Goal: Check status: Check status

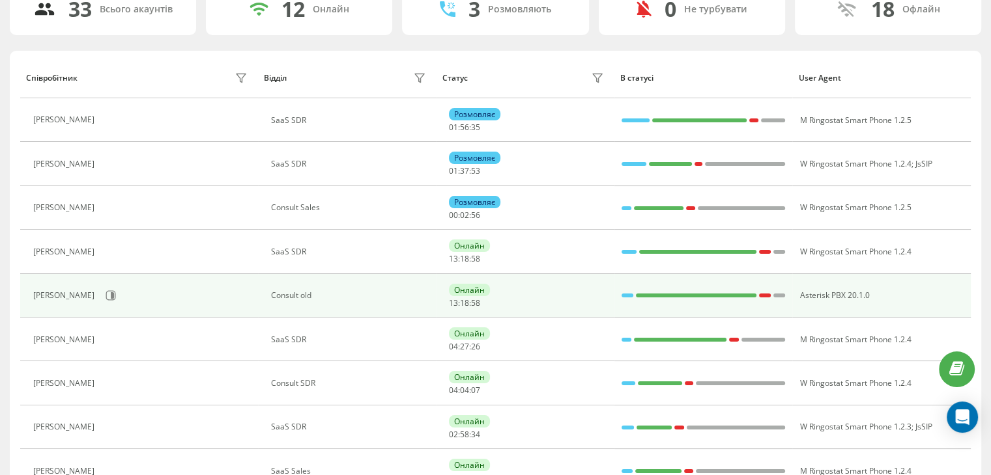
scroll to position [130, 0]
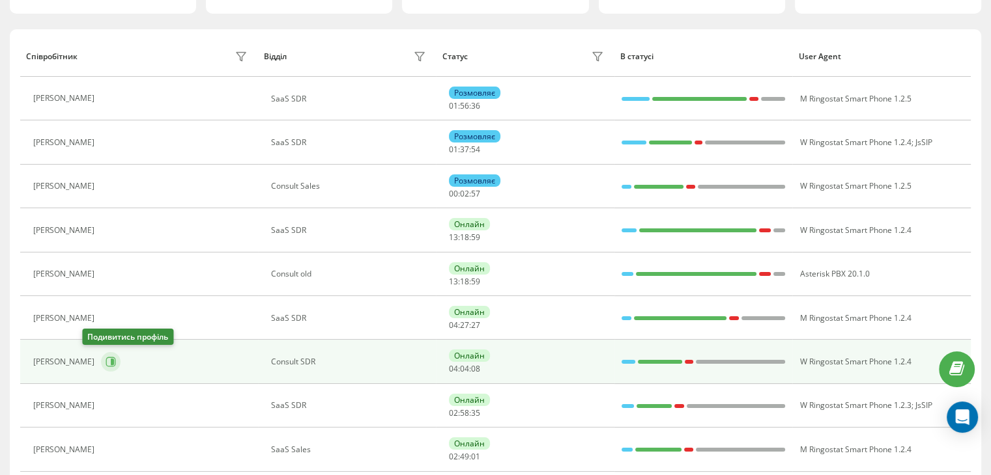
click at [111, 363] on icon at bounding box center [112, 362] width 3 height 7
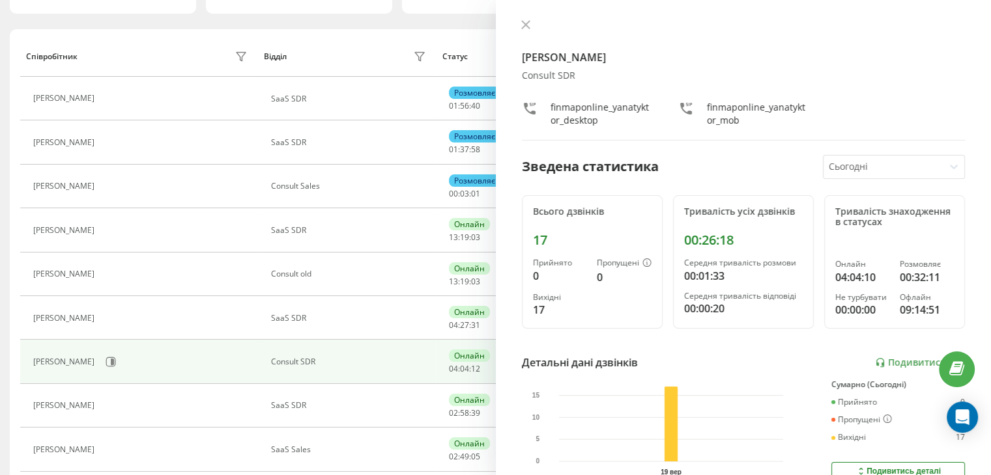
click at [523, 19] on div "[PERSON_NAME] Consult SDR finmaponline_yanatyktor_desktop finmaponline_yanatykt…" at bounding box center [744, 237] width 496 height 475
click at [525, 27] on icon at bounding box center [525, 24] width 9 height 9
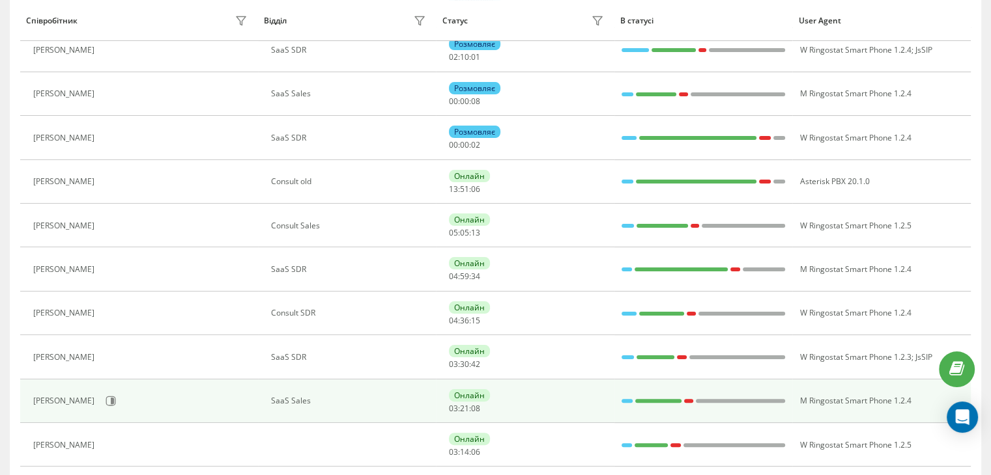
scroll to position [261, 0]
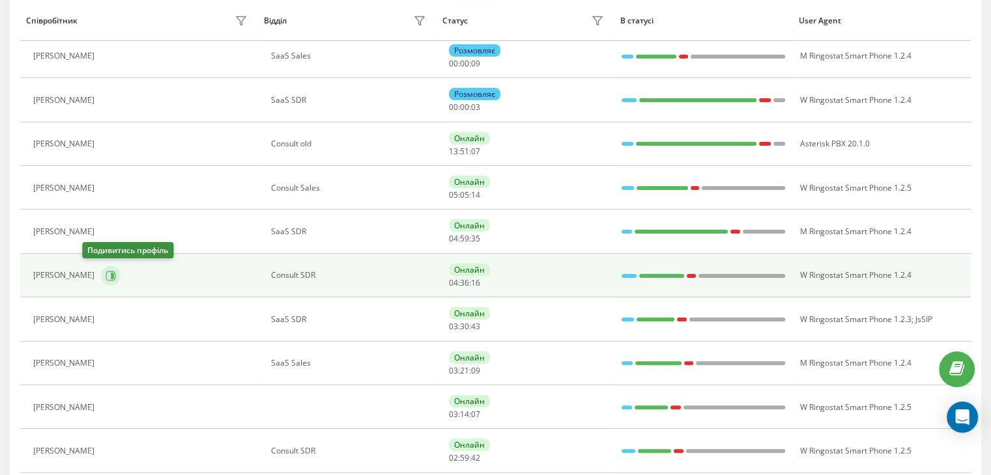
click at [106, 272] on icon at bounding box center [111, 276] width 10 height 10
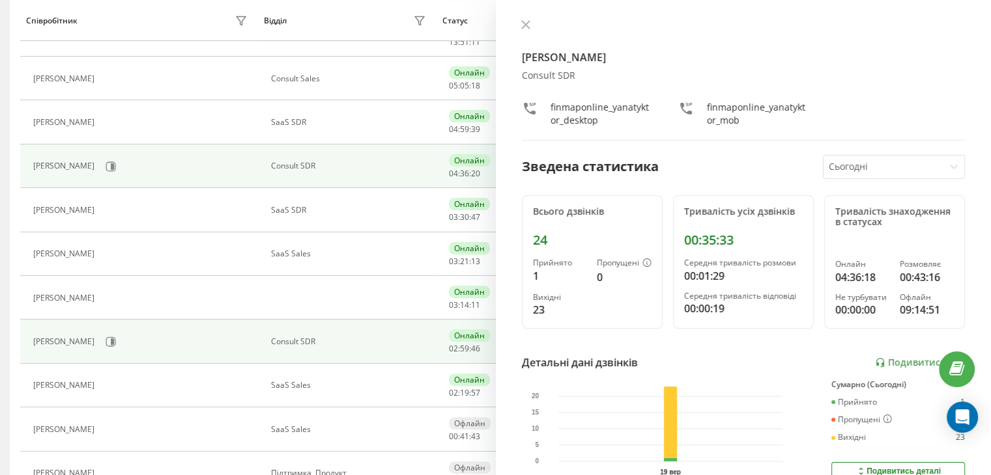
scroll to position [391, 0]
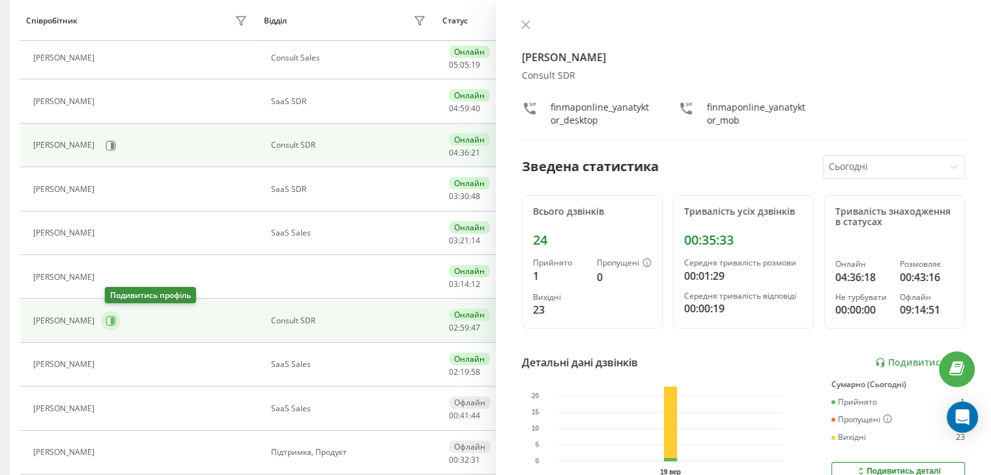
click at [115, 322] on icon at bounding box center [111, 321] width 10 height 10
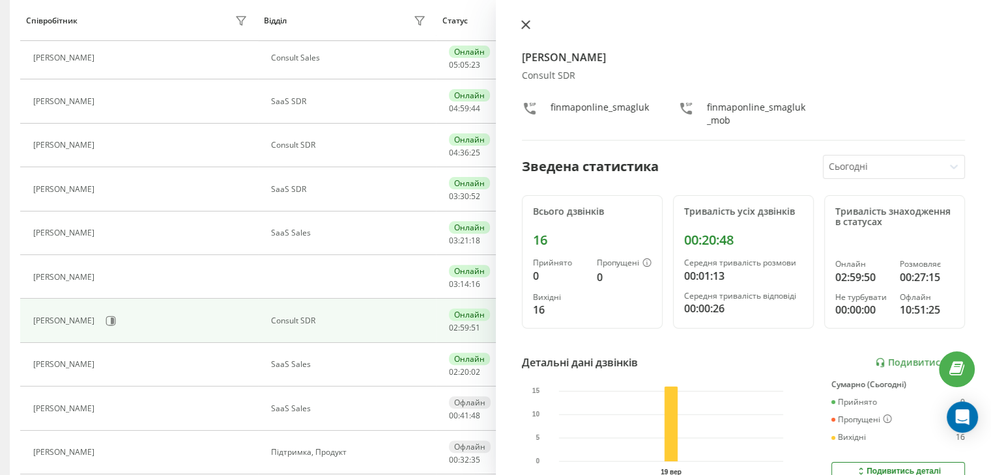
click at [522, 31] on button at bounding box center [525, 26] width 17 height 12
